Goal: Transaction & Acquisition: Subscribe to service/newsletter

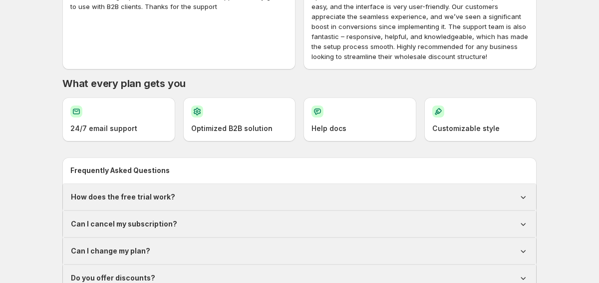
scroll to position [538, 0]
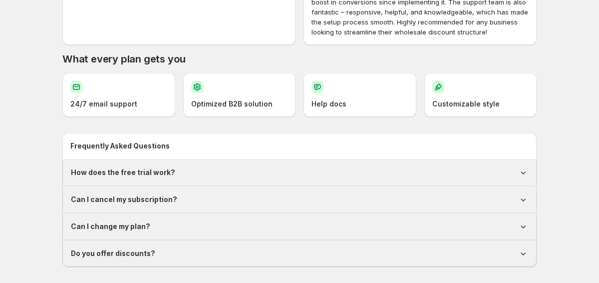
click at [355, 177] on div "How does the free trial work?" at bounding box center [299, 172] width 457 height 10
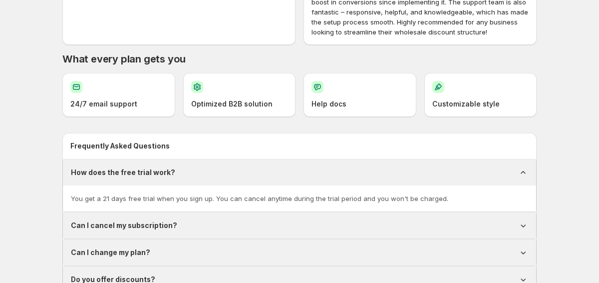
click at [355, 177] on div "How does the free trial work?" at bounding box center [299, 172] width 457 height 10
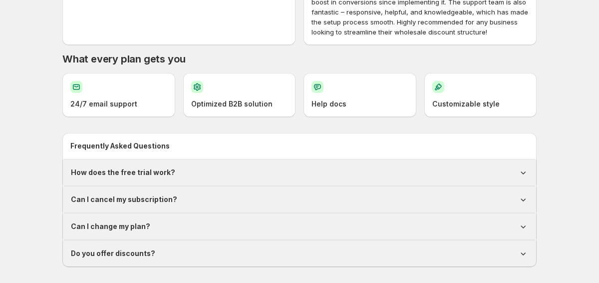
click at [254, 197] on div "Can I cancel my subscription?" at bounding box center [299, 199] width 457 height 10
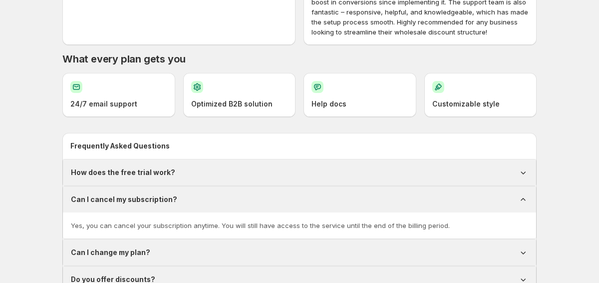
click at [254, 197] on div "Can I cancel my subscription?" at bounding box center [299, 199] width 457 height 10
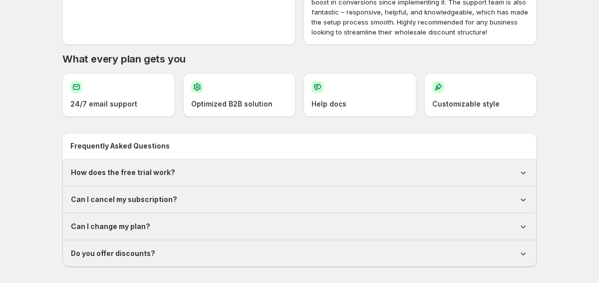
click at [205, 190] on div "Can I cancel my subscription?" at bounding box center [299, 199] width 473 height 26
click at [207, 199] on div "Can I cancel my subscription?" at bounding box center [299, 199] width 457 height 10
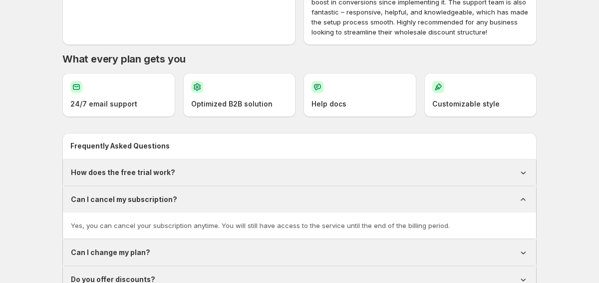
click at [207, 199] on div "Can I cancel my subscription?" at bounding box center [299, 199] width 457 height 10
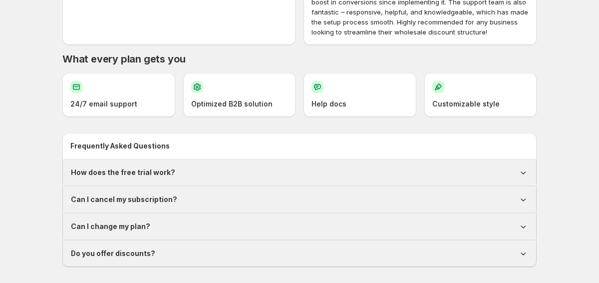
click at [195, 225] on div "Can I change my plan?" at bounding box center [299, 226] width 457 height 10
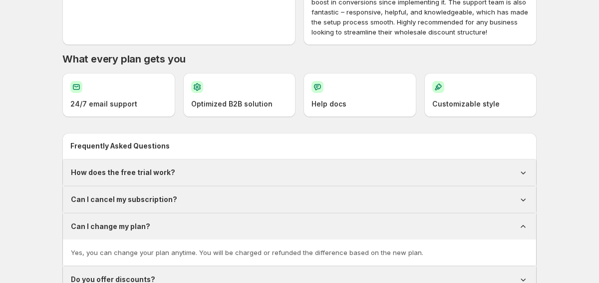
click at [195, 225] on div "Can I change my plan?" at bounding box center [299, 226] width 457 height 10
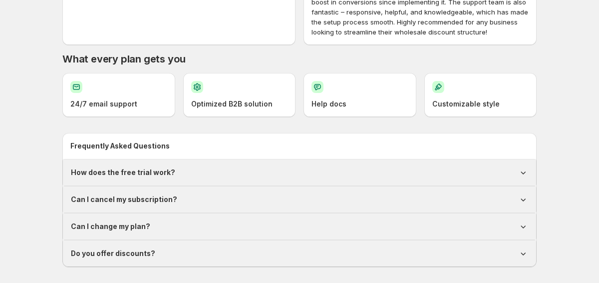
click at [189, 241] on div "Do you offer discounts?" at bounding box center [299, 253] width 473 height 26
click at [189, 249] on div "Do you offer discounts?" at bounding box center [299, 253] width 457 height 10
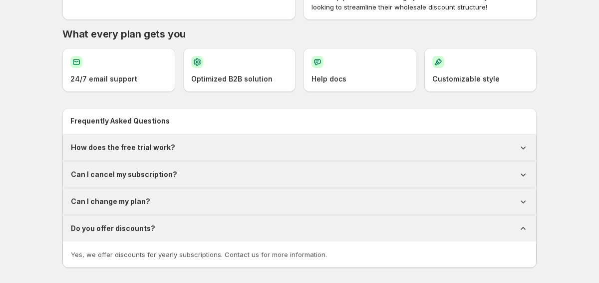
scroll to position [564, 0]
click at [286, 230] on div "Do you offer discounts?" at bounding box center [299, 227] width 457 height 10
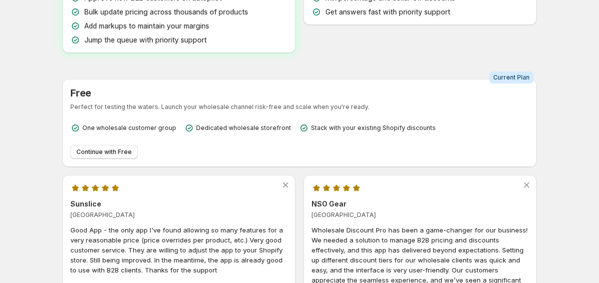
scroll to position [248, 0]
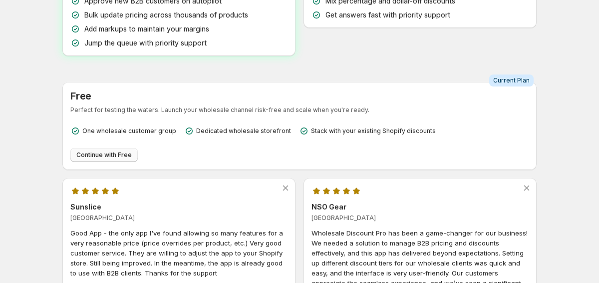
click at [120, 156] on span "Continue with Free" at bounding box center [103, 155] width 55 height 8
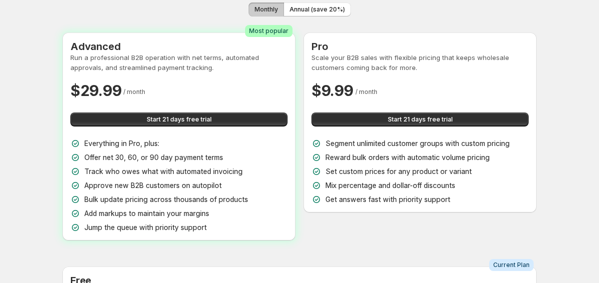
scroll to position [49, 0]
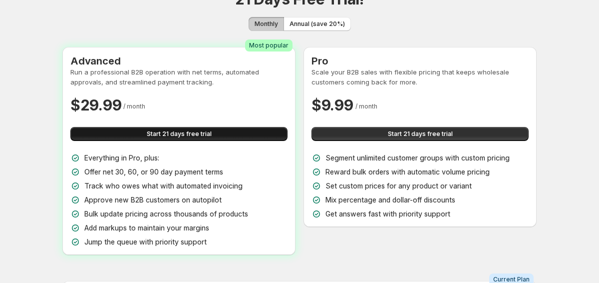
click at [150, 131] on span "Start 21 days free trial" at bounding box center [179, 134] width 65 height 8
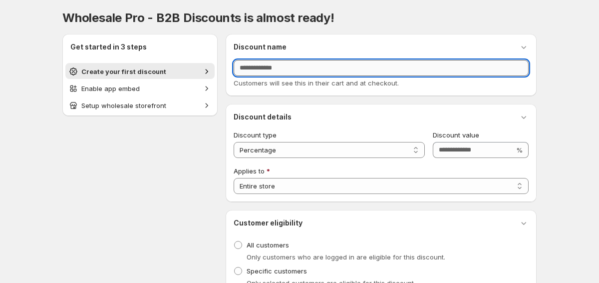
click at [310, 70] on input "Discount name" at bounding box center [381, 68] width 295 height 16
type input "***"
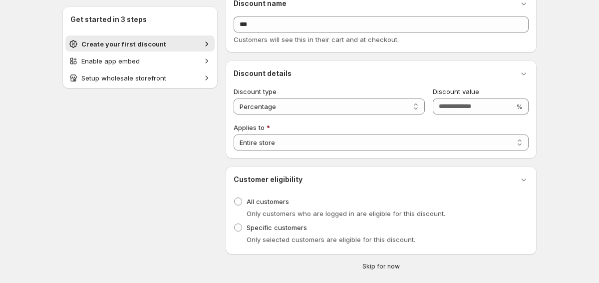
scroll to position [40, 0]
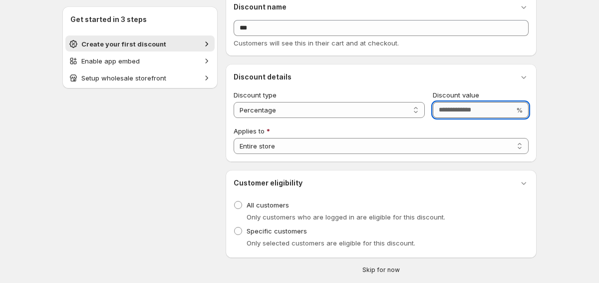
click at [451, 114] on input "Discount value" at bounding box center [473, 110] width 81 height 16
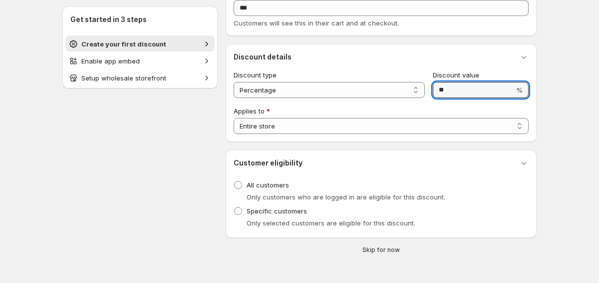
scroll to position [0, 0]
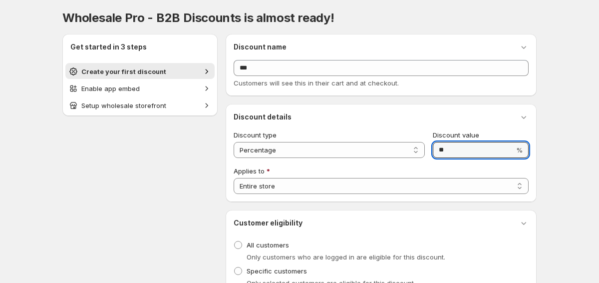
type input "**"
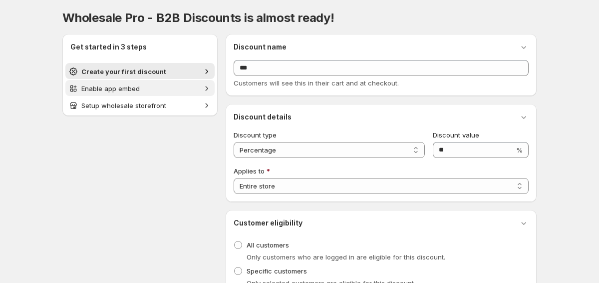
click at [161, 87] on span "Enable app embed" at bounding box center [139, 88] width 117 height 10
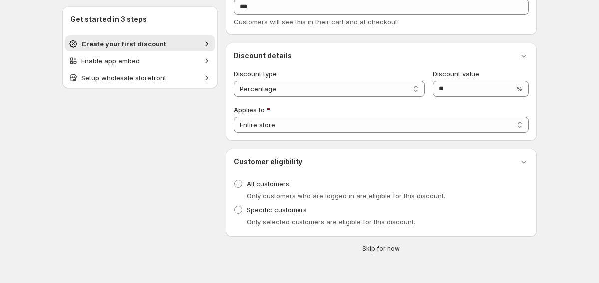
click at [388, 245] on span "Skip for now" at bounding box center [381, 249] width 37 height 8
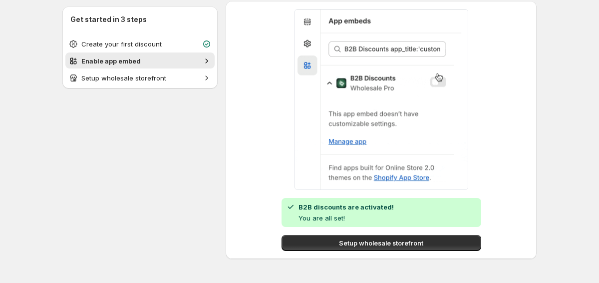
scroll to position [39, 0]
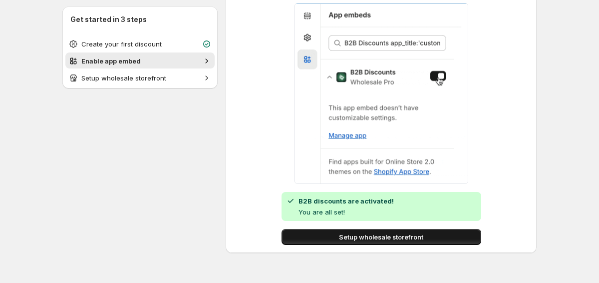
click at [372, 235] on span "Setup wholesale storefront" at bounding box center [381, 237] width 84 height 10
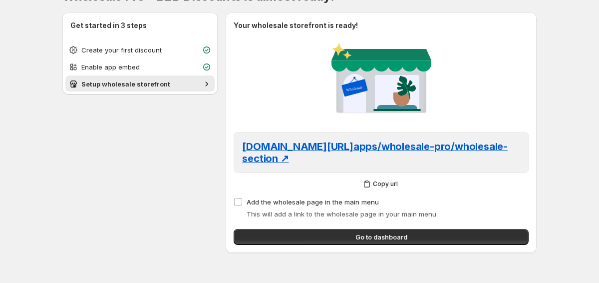
scroll to position [22, 0]
click at [372, 235] on span "Go to dashboard" at bounding box center [382, 237] width 52 height 10
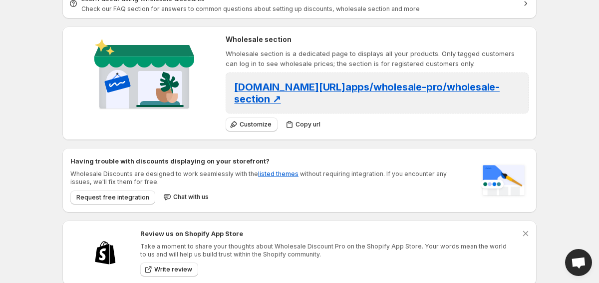
scroll to position [493, 0]
